Goal: Download file/media

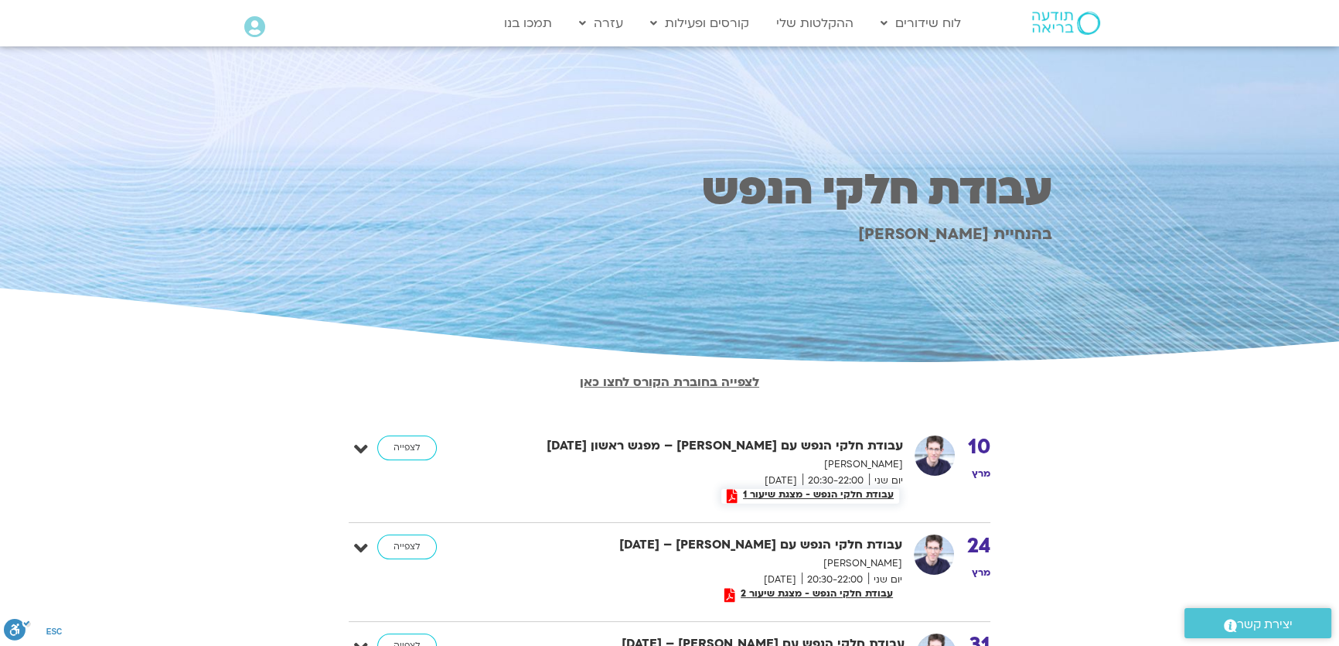
click at [833, 492] on span "עבודת חלקי הנפש - מצגת שיעור 1" at bounding box center [819, 494] width 162 height 11
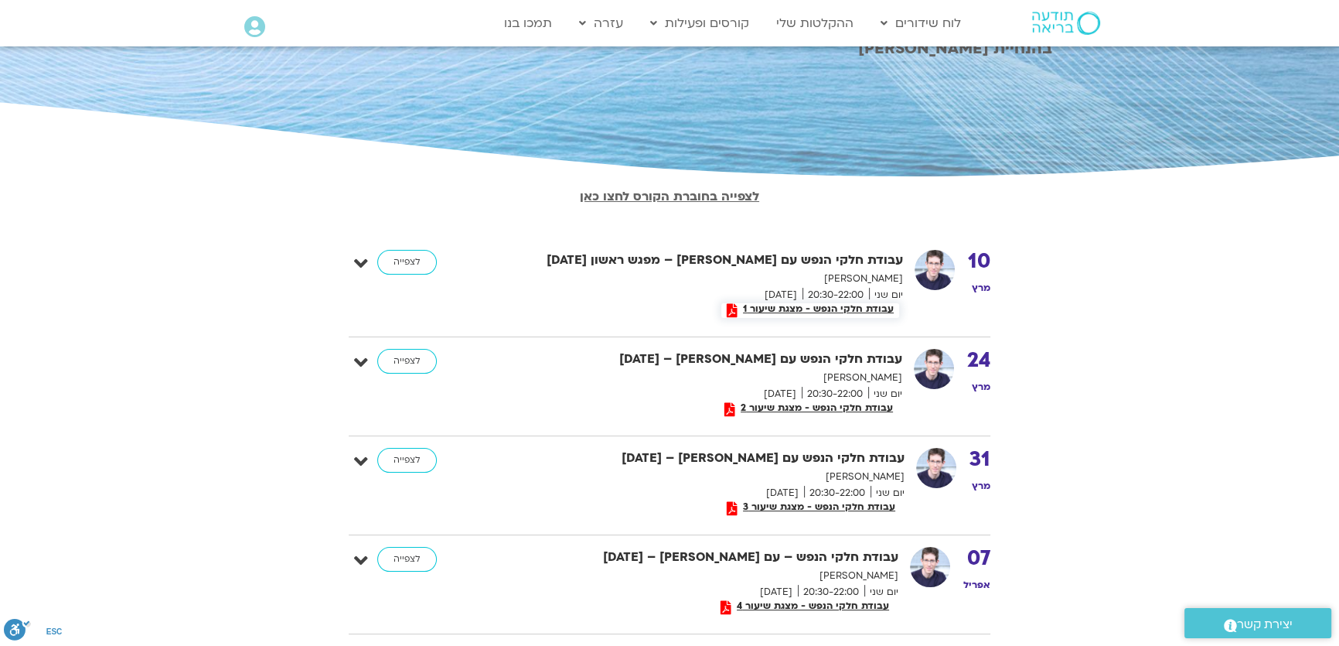
scroll to position [210, 0]
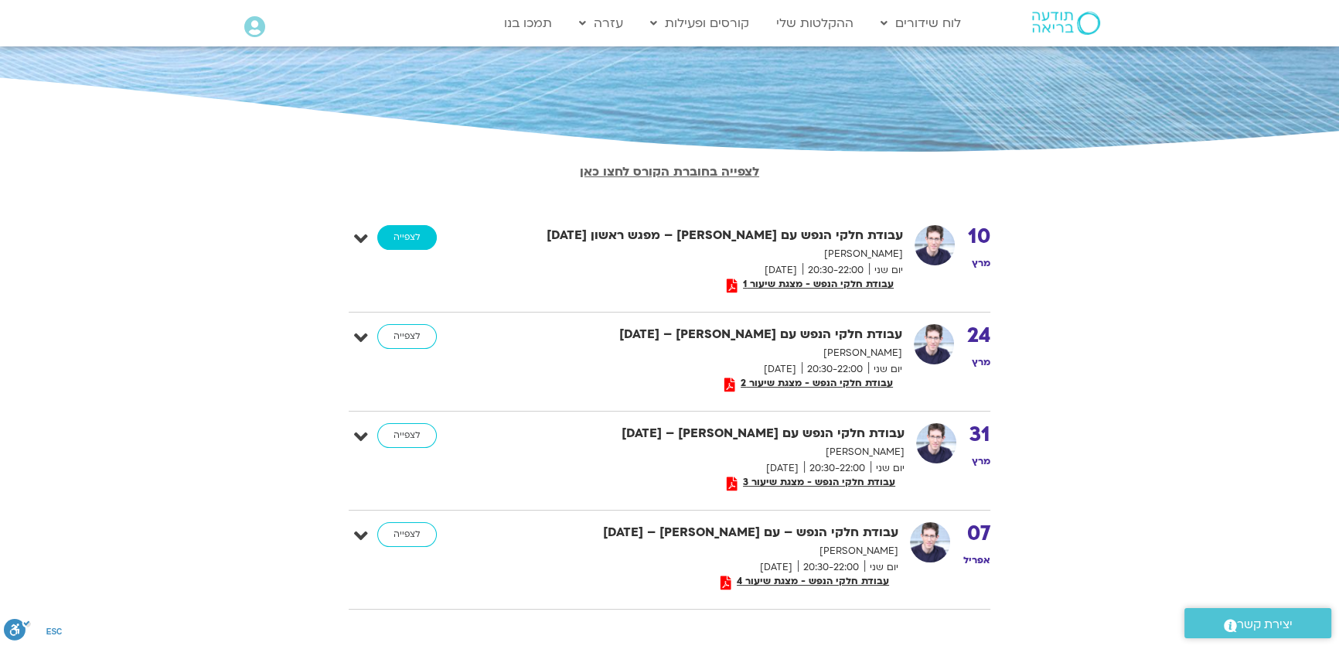
click at [411, 240] on link "לצפייה" at bounding box center [407, 237] width 60 height 25
